Goal: Task Accomplishment & Management: Use online tool/utility

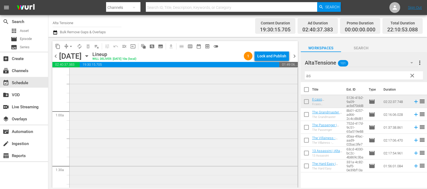
scroll to position [67, 0]
drag, startPoint x: 327, startPoint y: 72, endPoint x: 291, endPoint y: 77, distance: 36.5
click at [291, 77] on div "content_copy compress arrow_drop_down autorenew_outlined delete_forever_outline…" at bounding box center [237, 112] width 378 height 151
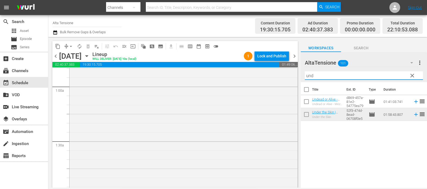
scroll to position [101, 0]
drag, startPoint x: 320, startPoint y: 76, endPoint x: 305, endPoint y: 77, distance: 15.6
click at [305, 77] on input "und" at bounding box center [364, 75] width 118 height 9
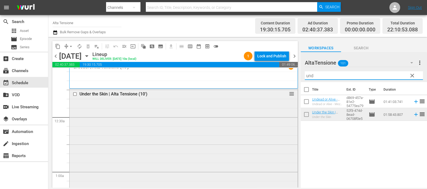
scroll to position [0, 0]
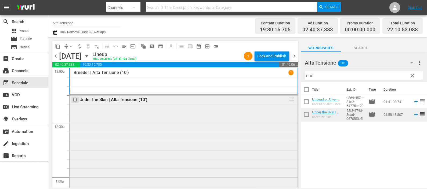
click at [74, 99] on input "checkbox" at bounding box center [76, 100] width 6 height 5
click at [89, 47] on span "delete_forever_outlined" at bounding box center [87, 46] width 5 height 5
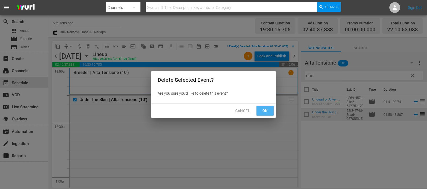
click at [262, 111] on span "Ok" at bounding box center [265, 111] width 9 height 7
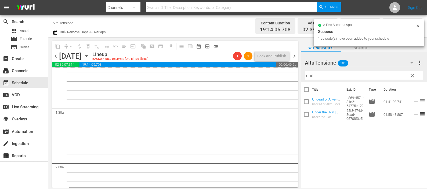
scroll to position [134, 0]
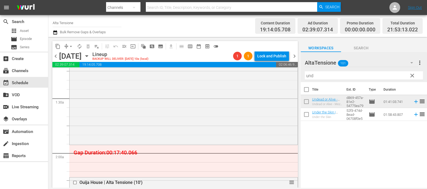
drag, startPoint x: 287, startPoint y: 181, endPoint x: 284, endPoint y: 146, distance: 35.3
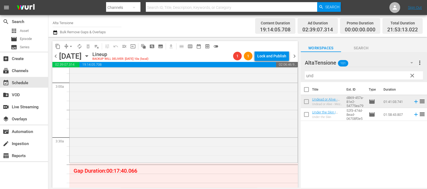
scroll to position [369, 0]
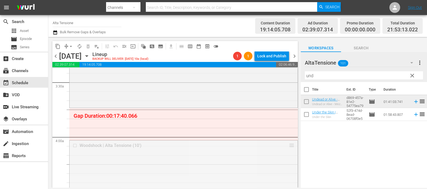
drag, startPoint x: 285, startPoint y: 145, endPoint x: 282, endPoint y: 108, distance: 37.2
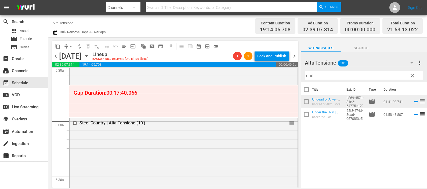
scroll to position [570, 0]
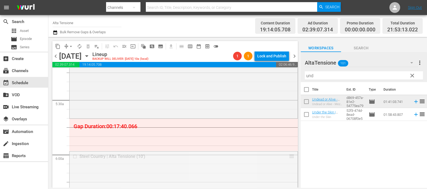
drag, startPoint x: 287, startPoint y: 156, endPoint x: 285, endPoint y: 123, distance: 32.2
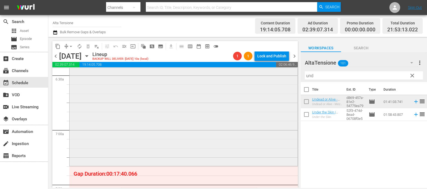
scroll to position [772, 0]
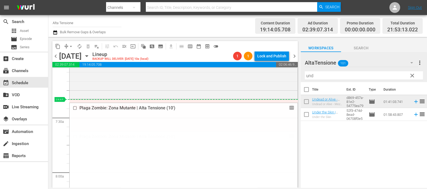
drag, startPoint x: 287, startPoint y: 138, endPoint x: 282, endPoint y: 105, distance: 32.8
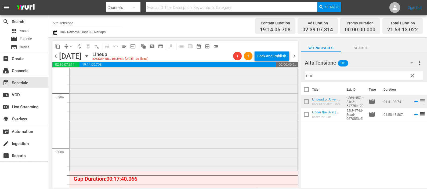
scroll to position [973, 0]
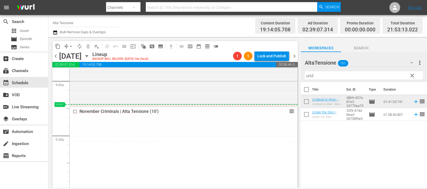
drag, startPoint x: 286, startPoint y: 140, endPoint x: 284, endPoint y: 109, distance: 30.9
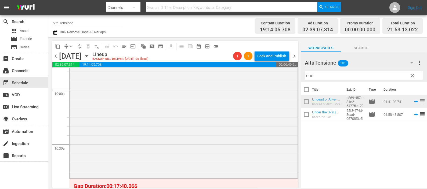
scroll to position [1141, 0]
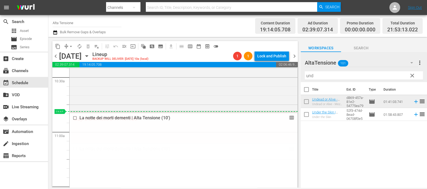
drag, startPoint x: 285, startPoint y: 149, endPoint x: 283, endPoint y: 115, distance: 34.4
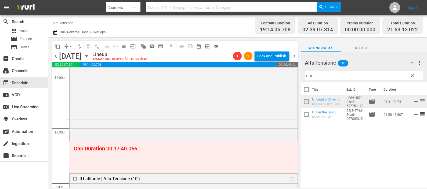
scroll to position [1342, 0]
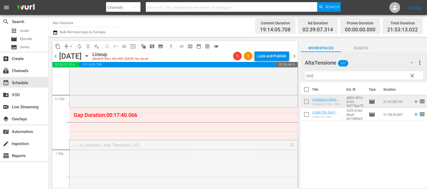
drag, startPoint x: 283, startPoint y: 137, endPoint x: 281, endPoint y: 111, distance: 26.4
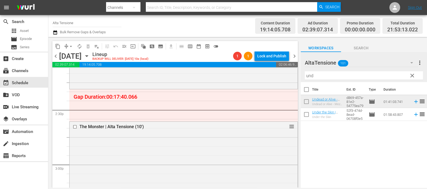
scroll to position [1510, 0]
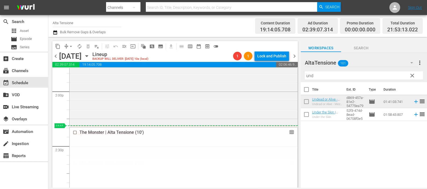
drag, startPoint x: 286, startPoint y: 162, endPoint x: 286, endPoint y: 126, distance: 35.2
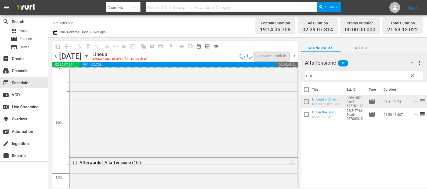
scroll to position [1711, 0]
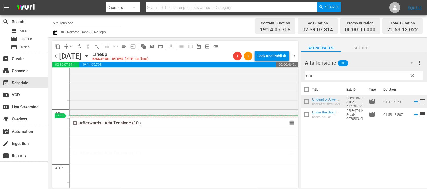
drag, startPoint x: 285, startPoint y: 151, endPoint x: 282, endPoint y: 117, distance: 33.9
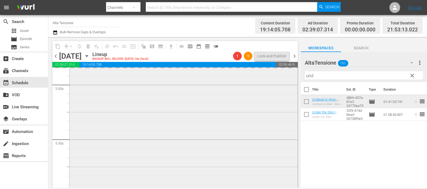
scroll to position [1946, 0]
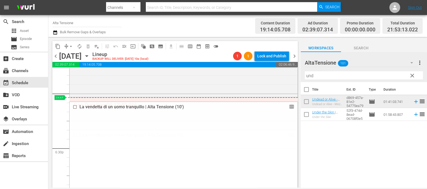
drag, startPoint x: 286, startPoint y: 136, endPoint x: 280, endPoint y: 98, distance: 38.0
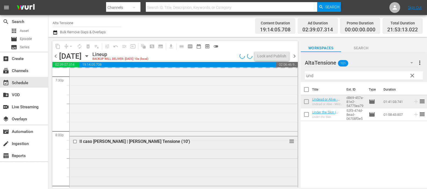
scroll to position [2114, 0]
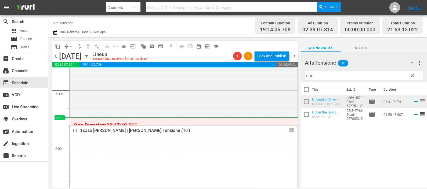
drag, startPoint x: 286, startPoint y: 156, endPoint x: 284, endPoint y: 123, distance: 32.5
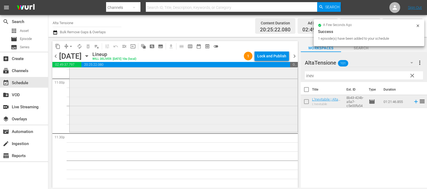
scroll to position [2508, 0]
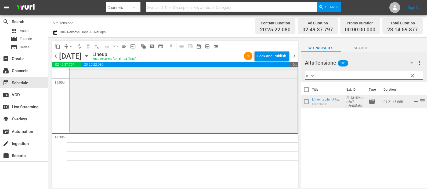
drag, startPoint x: 319, startPoint y: 77, endPoint x: 278, endPoint y: 70, distance: 41.8
click at [278, 70] on div "content_copy compress arrow_drop_down autorenew_outlined delete_forever_outline…" at bounding box center [237, 112] width 378 height 151
drag, startPoint x: 324, startPoint y: 75, endPoint x: 292, endPoint y: 68, distance: 33.0
click at [292, 69] on div "content_copy compress arrow_drop_down autorenew_outlined delete_forever_outline…" at bounding box center [237, 112] width 378 height 151
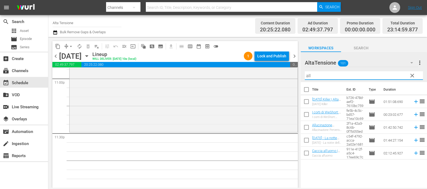
type input "all"
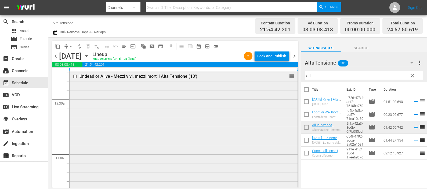
scroll to position [0, 0]
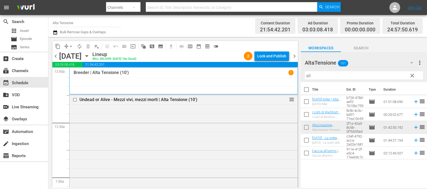
click at [57, 34] on icon "button" at bounding box center [55, 32] width 5 height 6
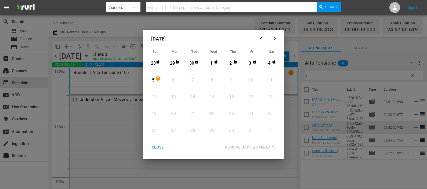
click at [153, 79] on div "5" at bounding box center [153, 80] width 7 height 6
click at [243, 147] on div "REMOVE GAPS & OVERLAPS" at bounding box center [249, 147] width 59 height 7
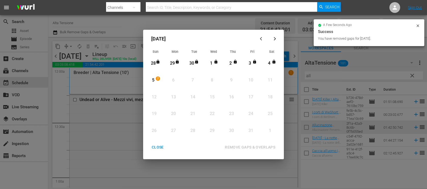
click at [161, 146] on div "CLOSE" at bounding box center [157, 147] width 21 height 7
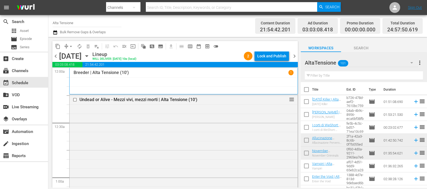
click at [248, 73] on div "Breeder | Alta Tensione (10') 1" at bounding box center [184, 72] width 220 height 5
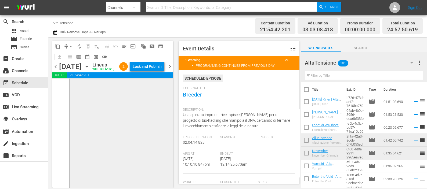
scroll to position [2660, 0]
click at [122, 136] on div "Allucinazione Perversa - [PERSON_NAME]'s Ladder | Alta Tensione (10') 1 reorder" at bounding box center [121, 94] width 103 height 186
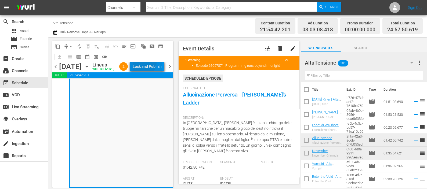
click at [152, 63] on div "Lock and Publish" at bounding box center [147, 67] width 29 height 10
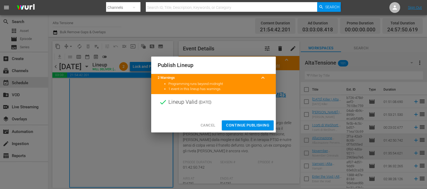
click at [255, 124] on span "Continue Publishing" at bounding box center [247, 125] width 43 height 7
